Goal: Task Accomplishment & Management: Complete application form

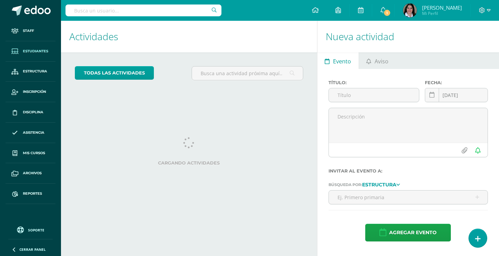
click at [40, 51] on span "Estudiantes" at bounding box center [35, 52] width 25 height 6
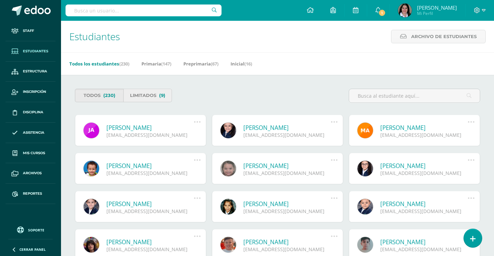
click at [145, 95] on link "Limitados (9)" at bounding box center [147, 96] width 49 height 14
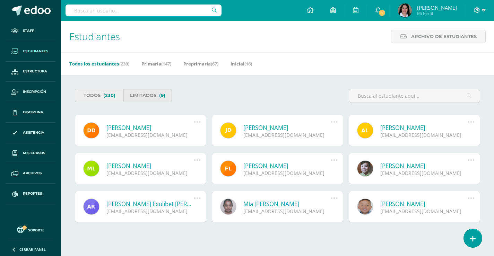
click at [89, 95] on link "Todos (230)" at bounding box center [99, 96] width 49 height 14
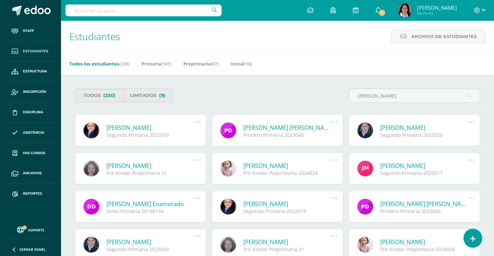
type input "pilar valentina"
click at [335, 121] on icon at bounding box center [334, 122] width 8 height 8
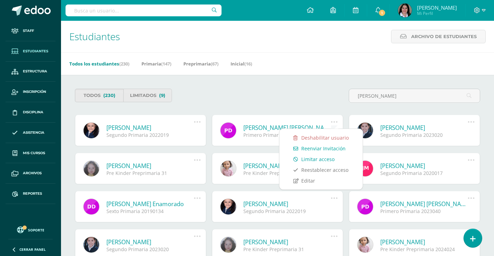
click at [312, 160] on link "Limitar acceso" at bounding box center [320, 159] width 69 height 11
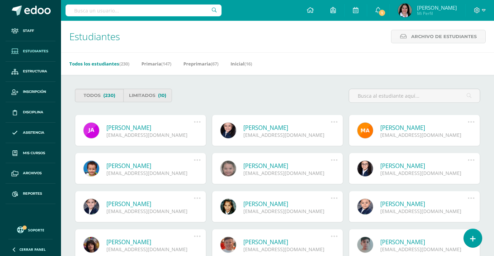
click at [274, 93] on div "Todos (230) Limitados (10)" at bounding box center [175, 96] width 206 height 14
click at [375, 96] on input "text" at bounding box center [414, 96] width 131 height 14
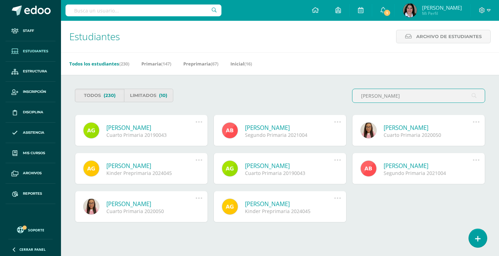
type input "adriana garcia abdalla"
click at [144, 129] on link "[PERSON_NAME]" at bounding box center [150, 128] width 89 height 8
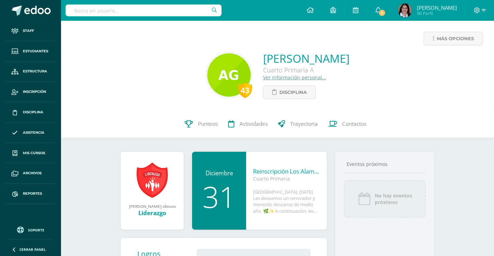
click at [263, 78] on link "Ver información personal..." at bounding box center [294, 77] width 63 height 7
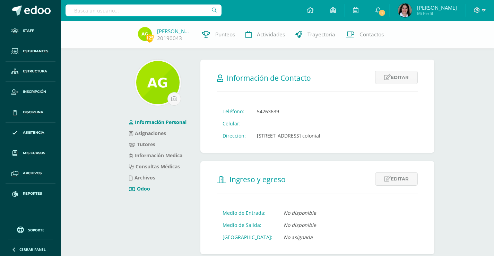
click at [141, 189] on link "Odoo" at bounding box center [139, 188] width 21 height 7
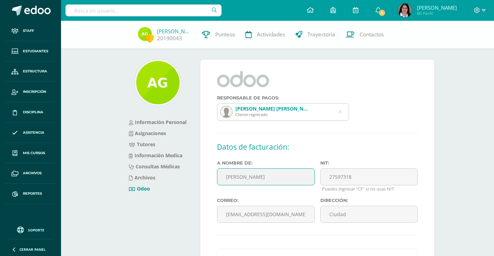
drag, startPoint x: 226, startPoint y: 177, endPoint x: 296, endPoint y: 172, distance: 69.5
click at [296, 172] on input "[PERSON_NAME]" at bounding box center [265, 176] width 97 height 17
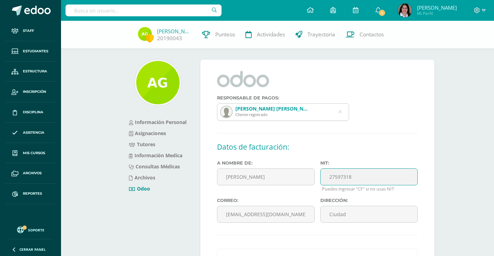
drag, startPoint x: 329, startPoint y: 177, endPoint x: 351, endPoint y: 175, distance: 21.9
click at [351, 175] on input "27597318" at bounding box center [368, 176] width 97 height 17
